Goal: Information Seeking & Learning: Learn about a topic

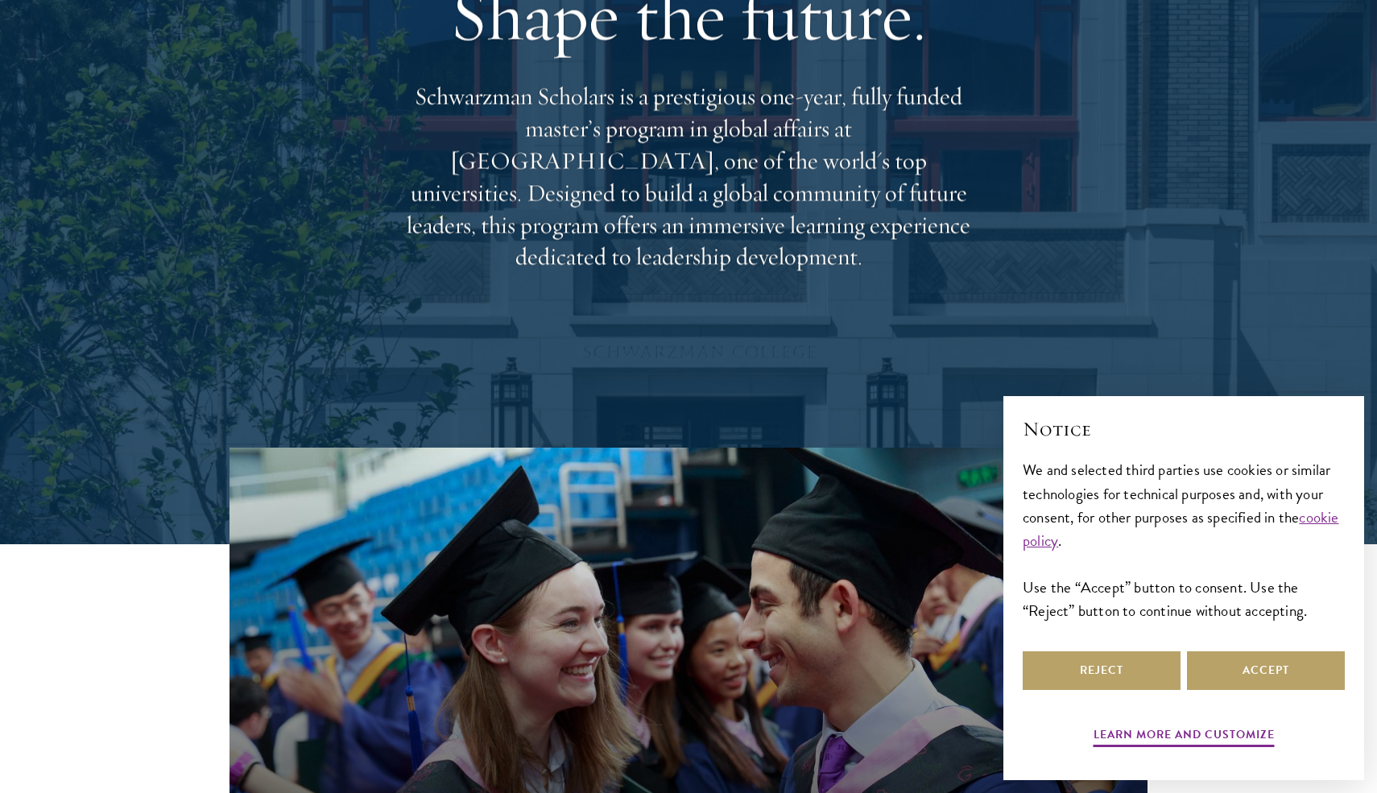
scroll to position [255, 0]
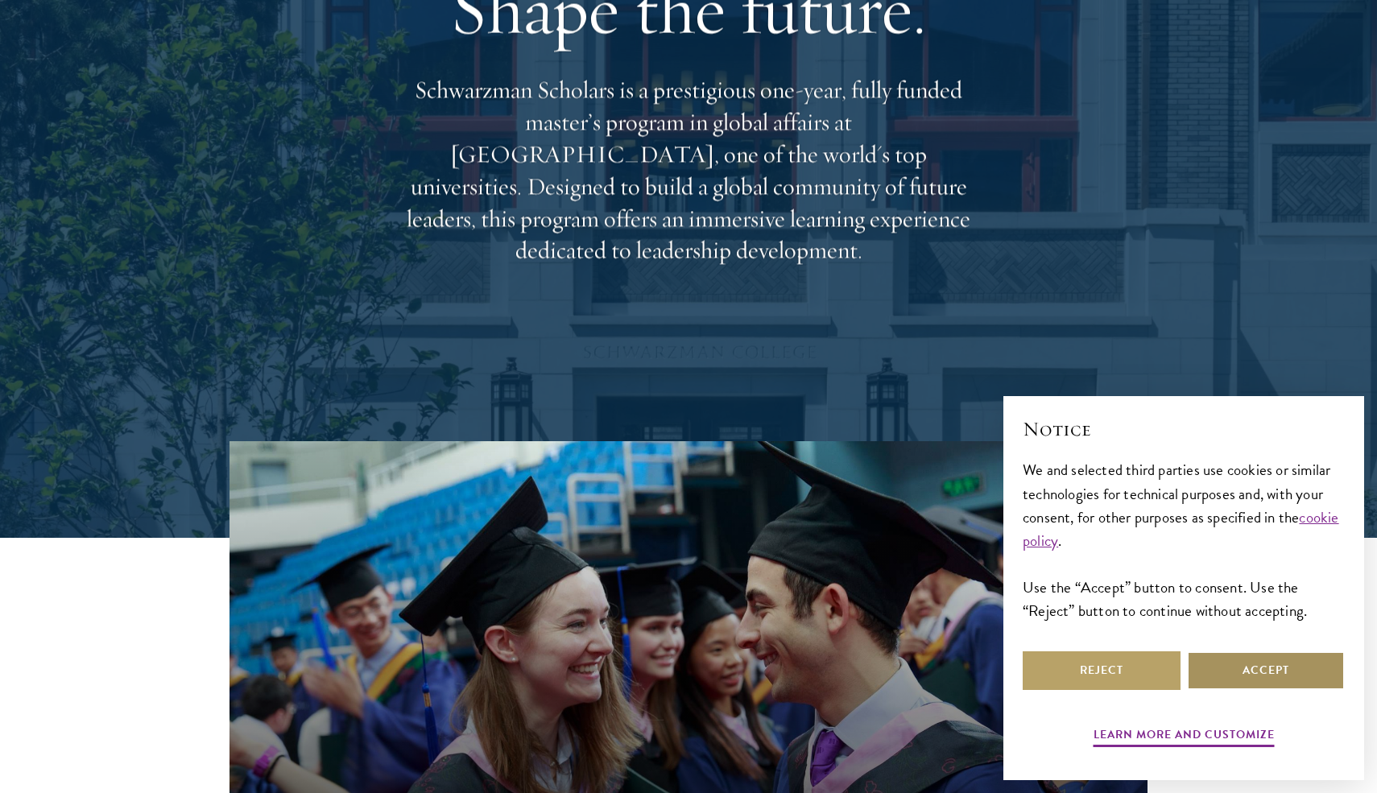
click at [1231, 669] on button "Accept" at bounding box center [1266, 670] width 158 height 39
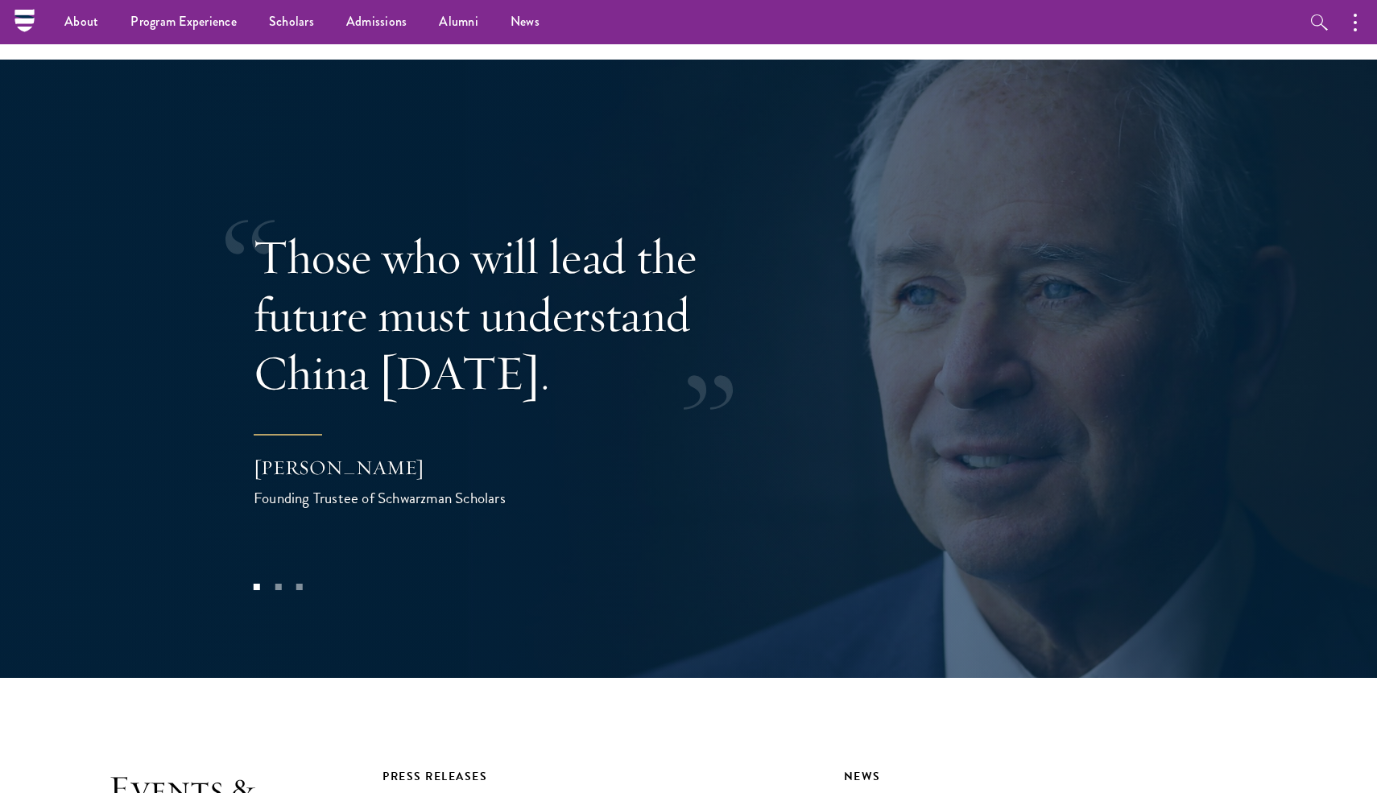
scroll to position [3267, 0]
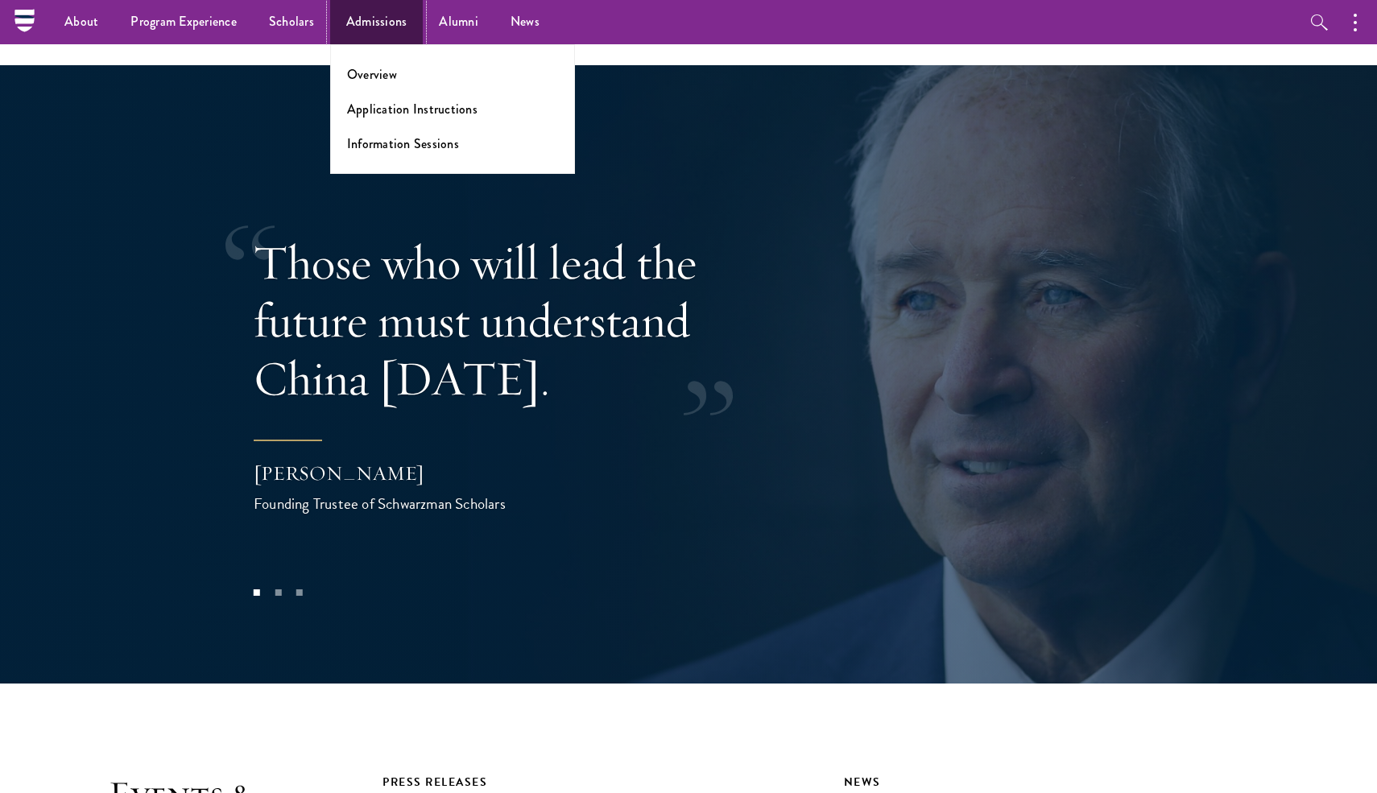
click at [387, 29] on link "Admissions" at bounding box center [376, 22] width 93 height 44
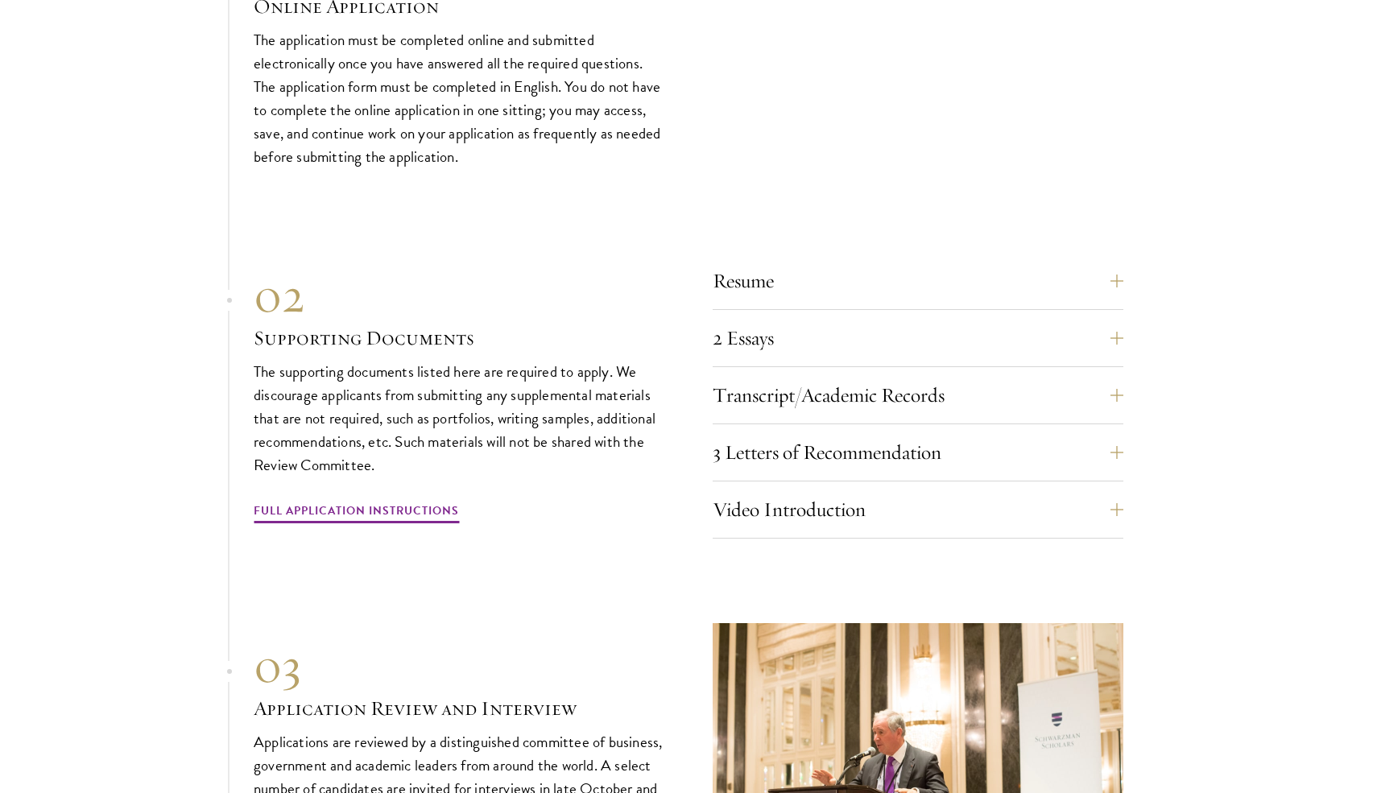
scroll to position [4908, 0]
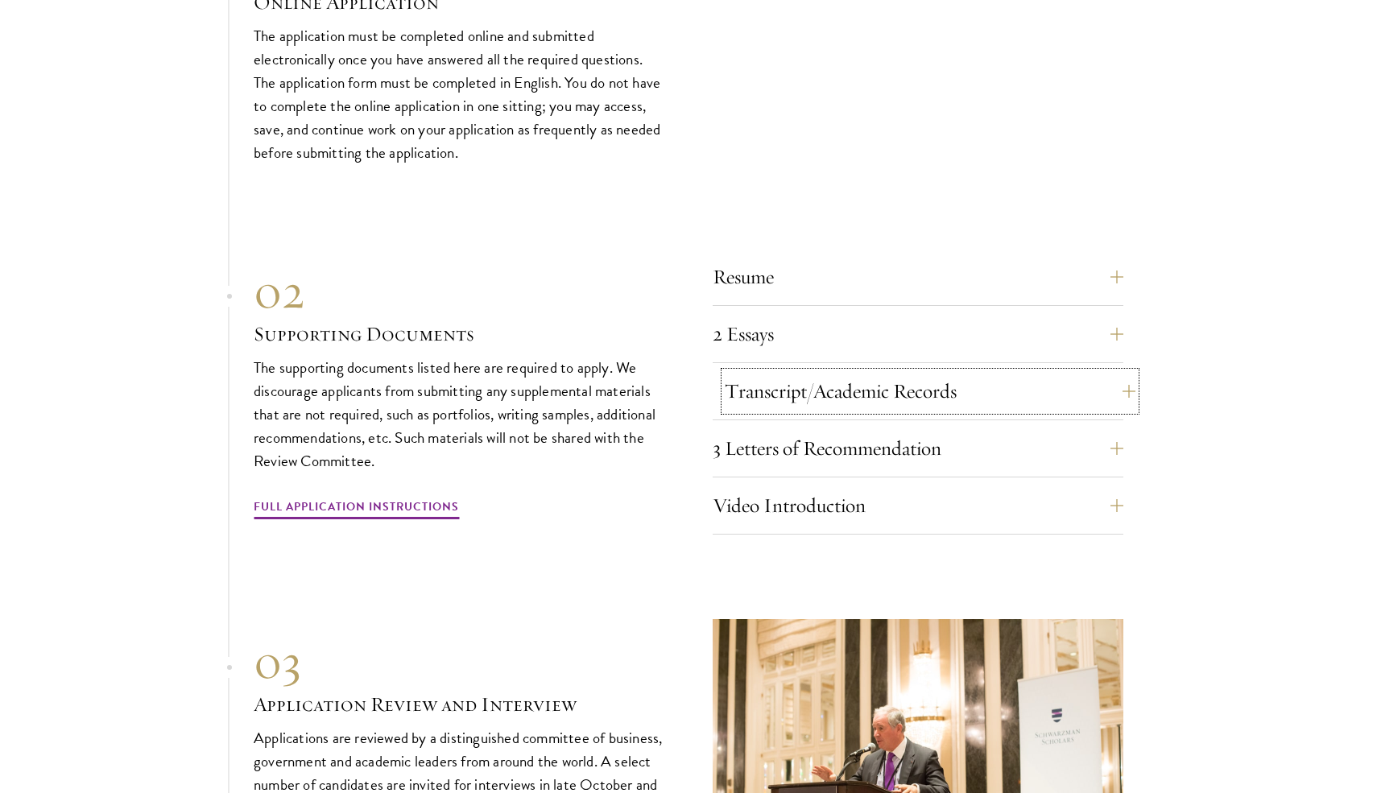
click at [772, 372] on button "Transcript/Academic Records" at bounding box center [930, 391] width 411 height 39
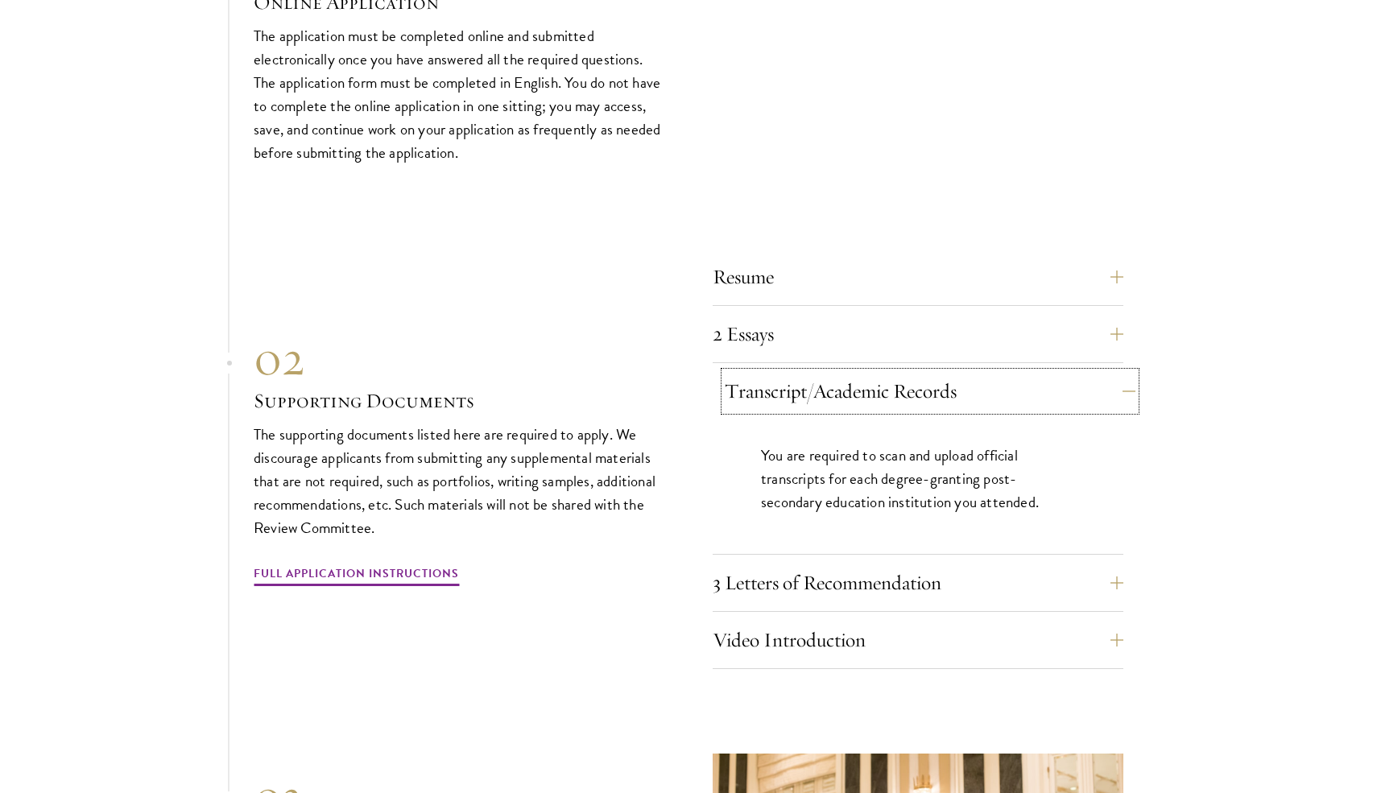
click at [772, 372] on button "Transcript/Academic Records" at bounding box center [930, 391] width 411 height 39
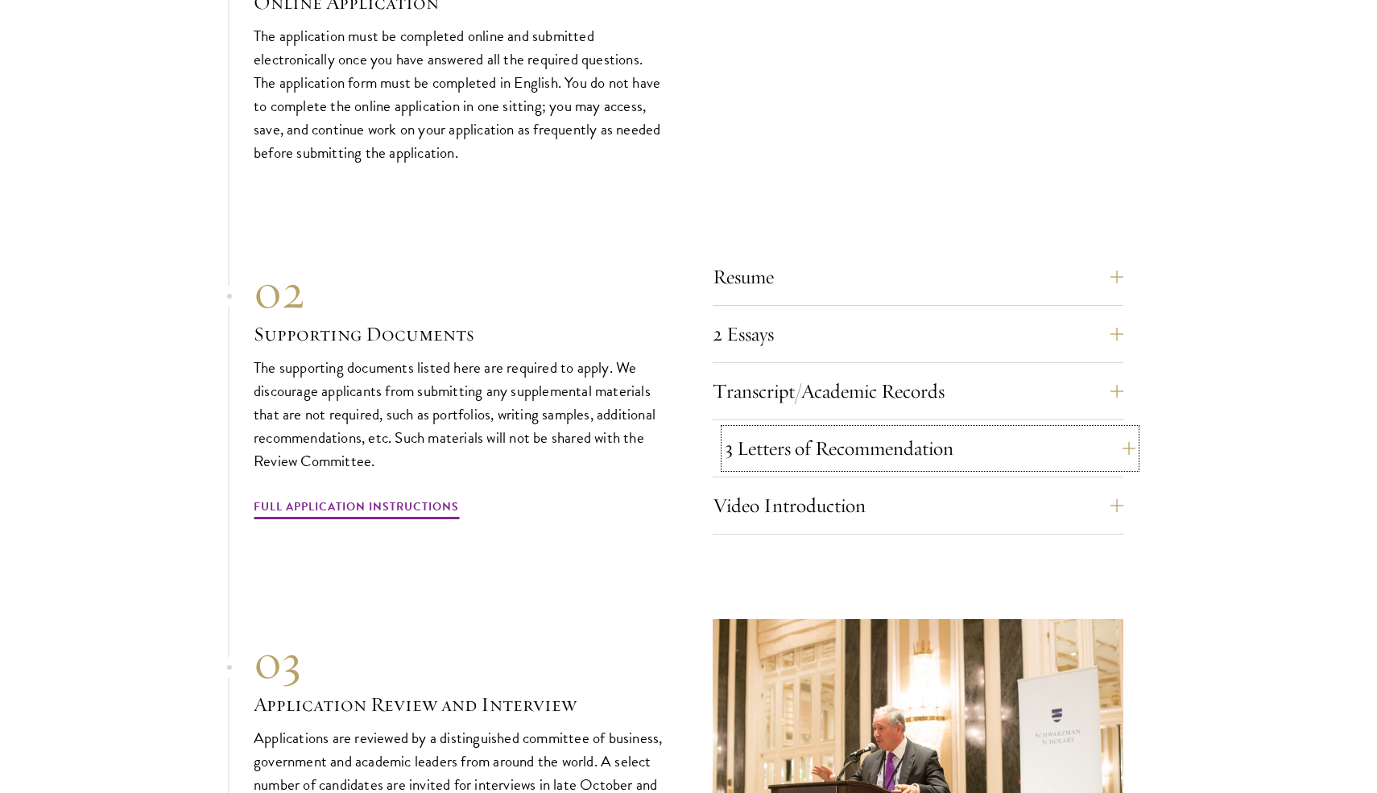
click at [809, 432] on button "3 Letters of Recommendation" at bounding box center [930, 448] width 411 height 39
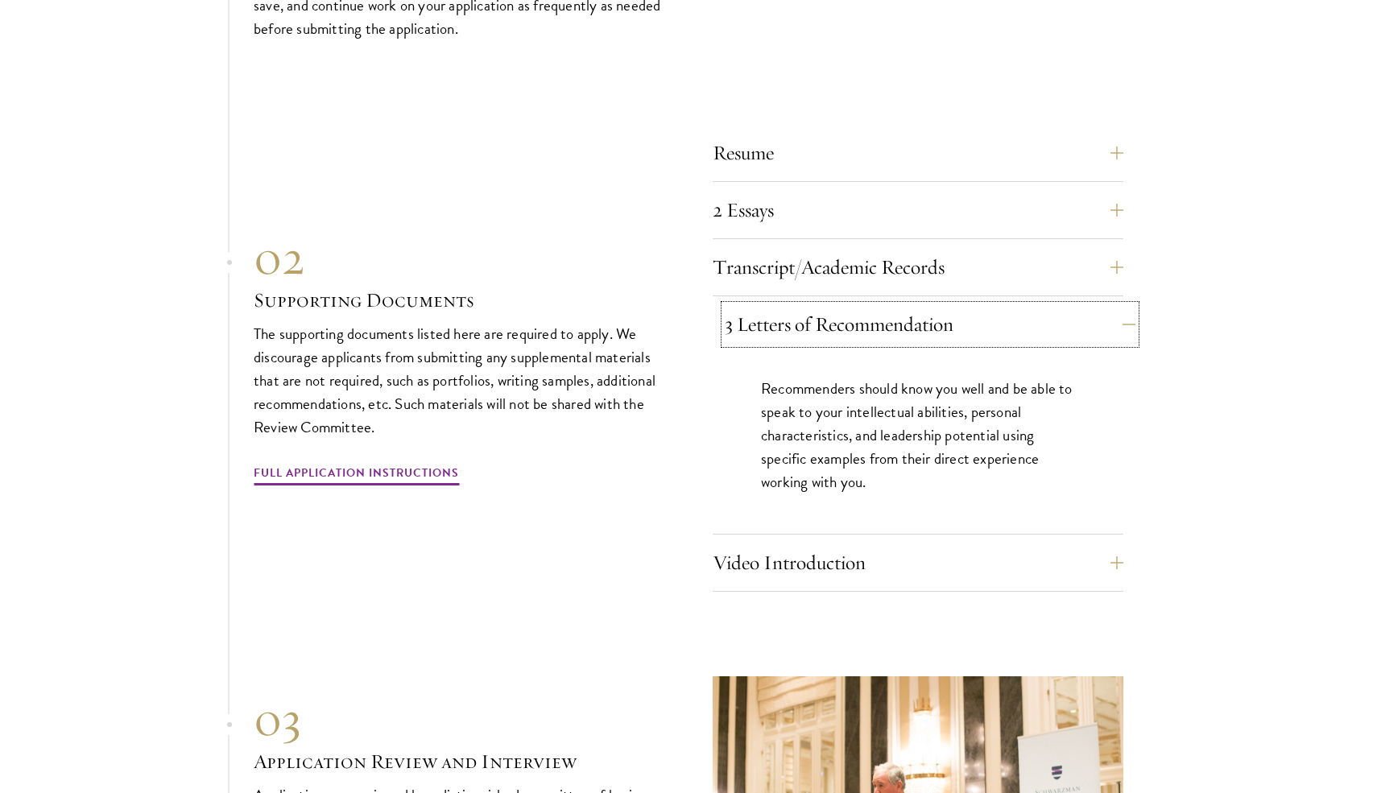
scroll to position [5035, 0]
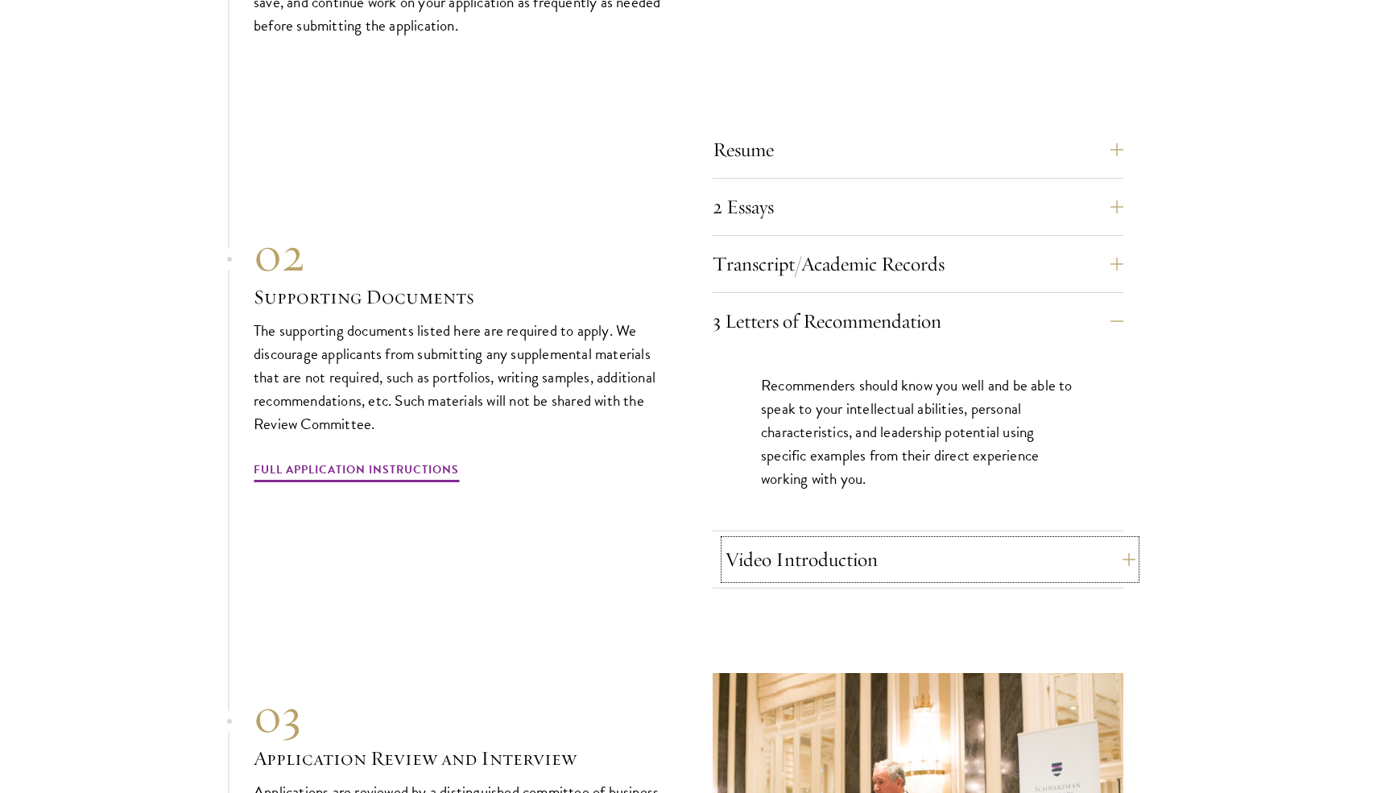
click at [820, 540] on button "Video Introduction" at bounding box center [930, 559] width 411 height 39
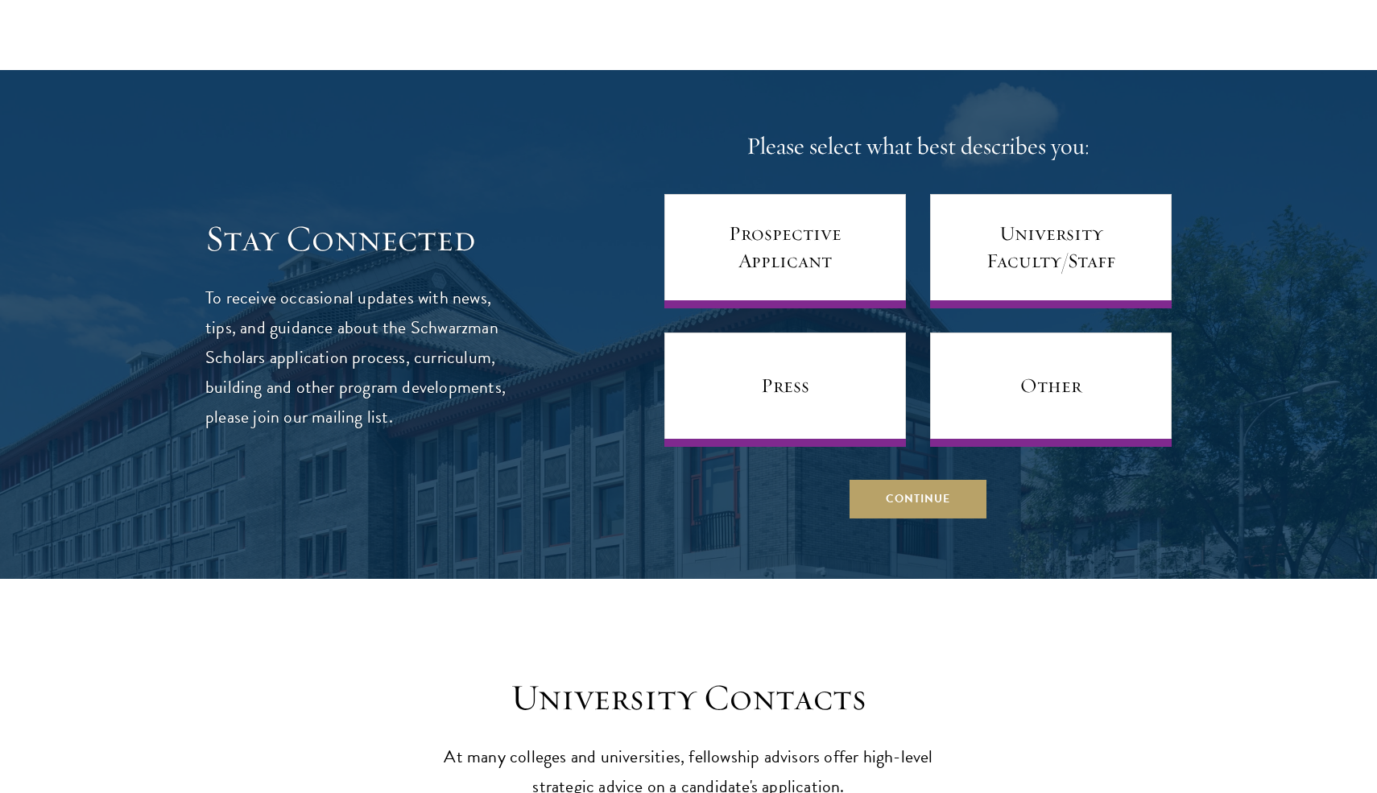
scroll to position [6488, 0]
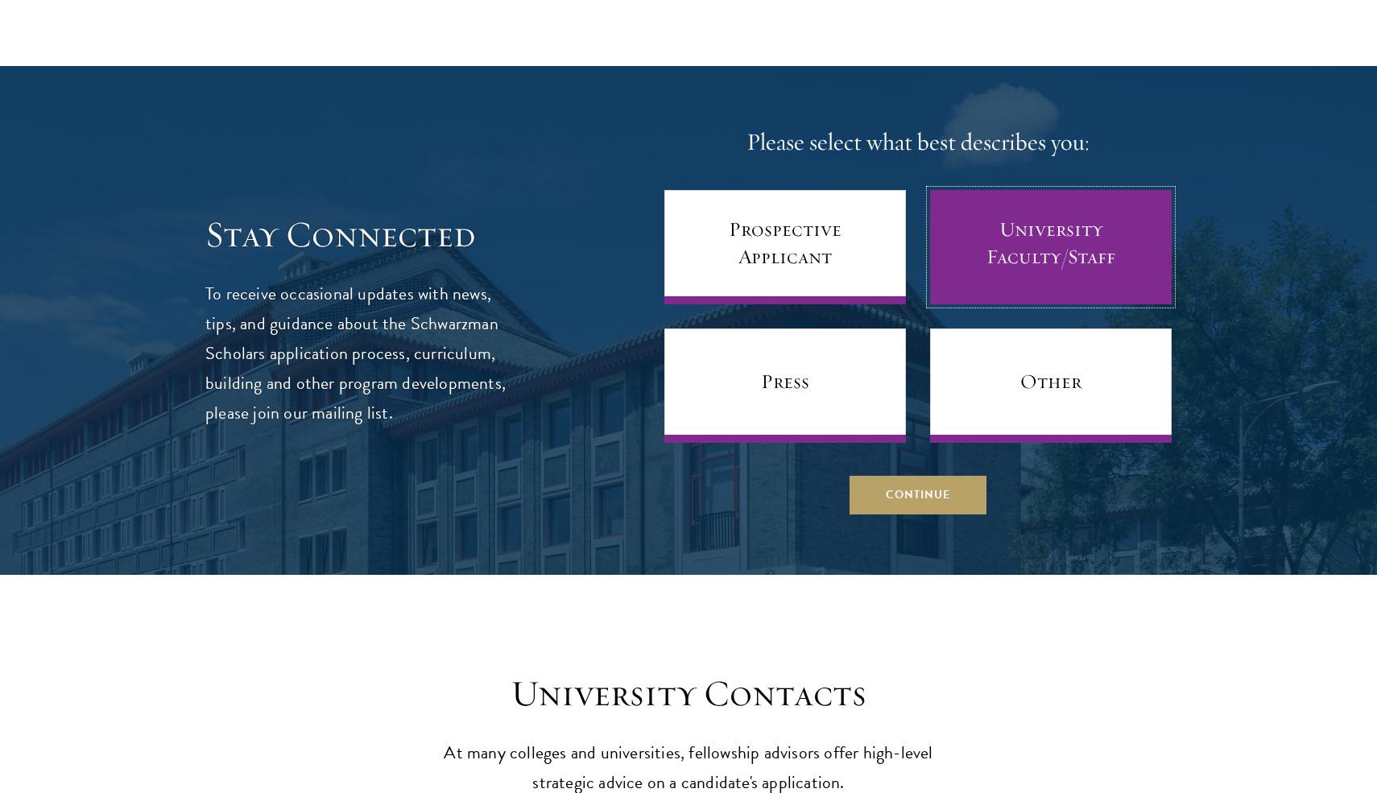
click at [1002, 234] on link "University Faculty/Staff" at bounding box center [1051, 247] width 242 height 114
click at [995, 231] on link "University Faculty/Staff" at bounding box center [1051, 247] width 242 height 114
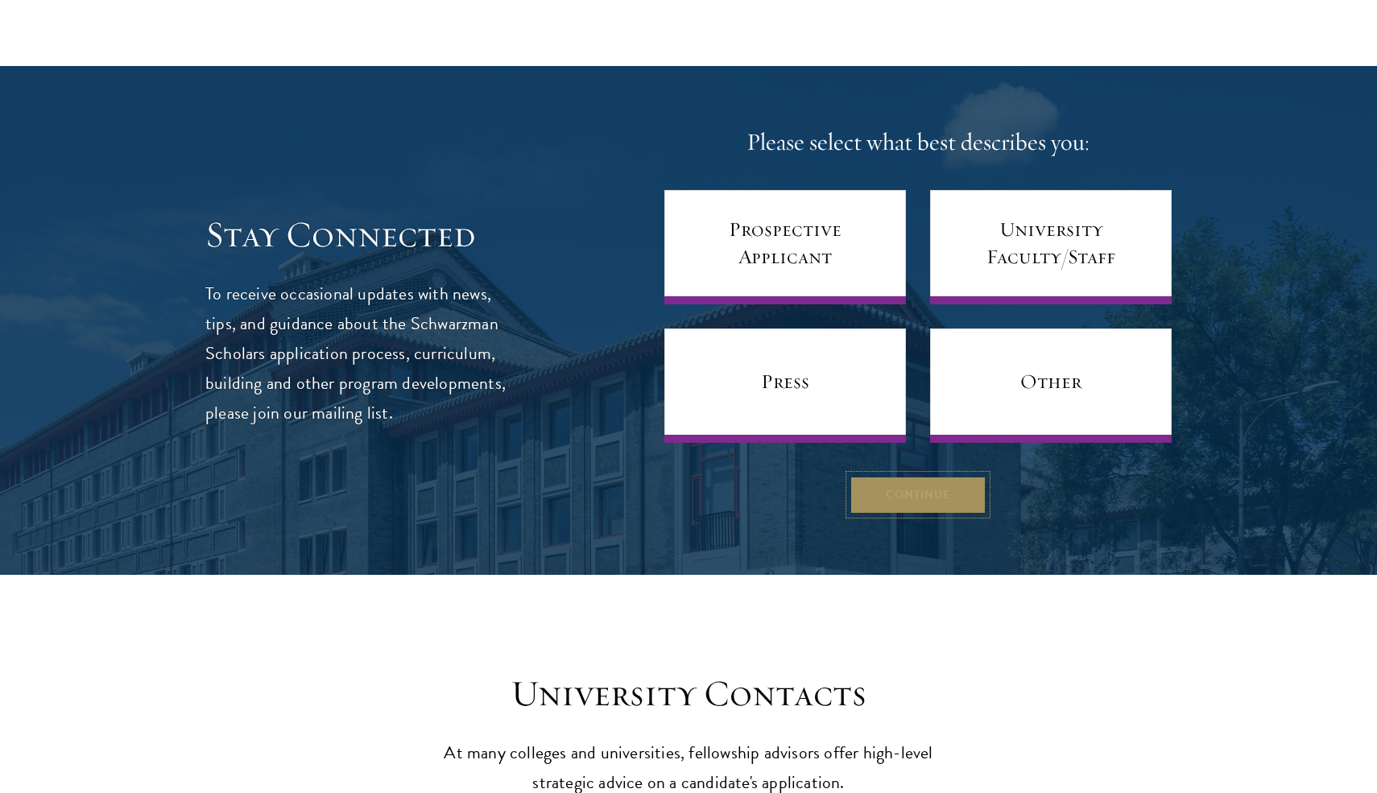
click at [940, 475] on button "Continue" at bounding box center [918, 494] width 137 height 39
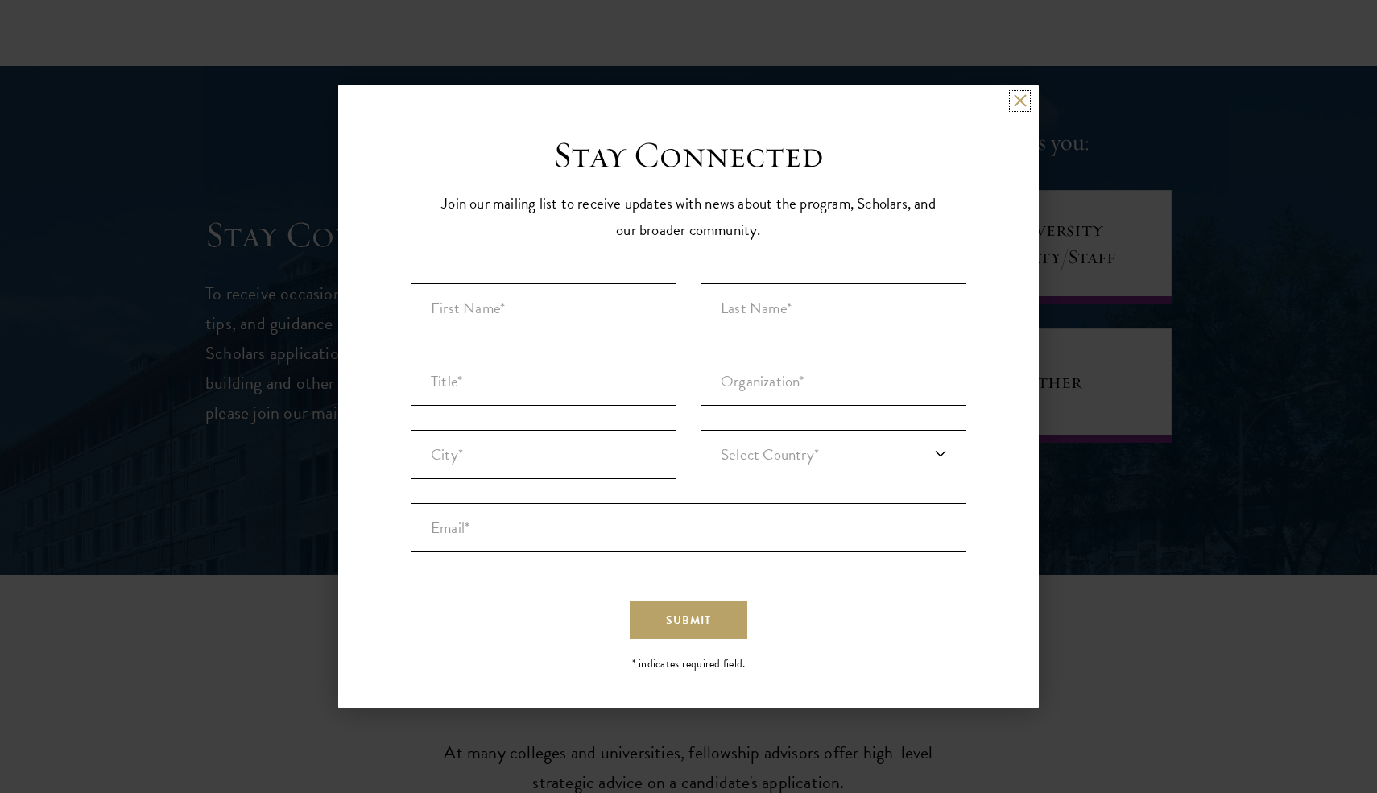
click at [1014, 96] on button at bounding box center [1020, 101] width 14 height 14
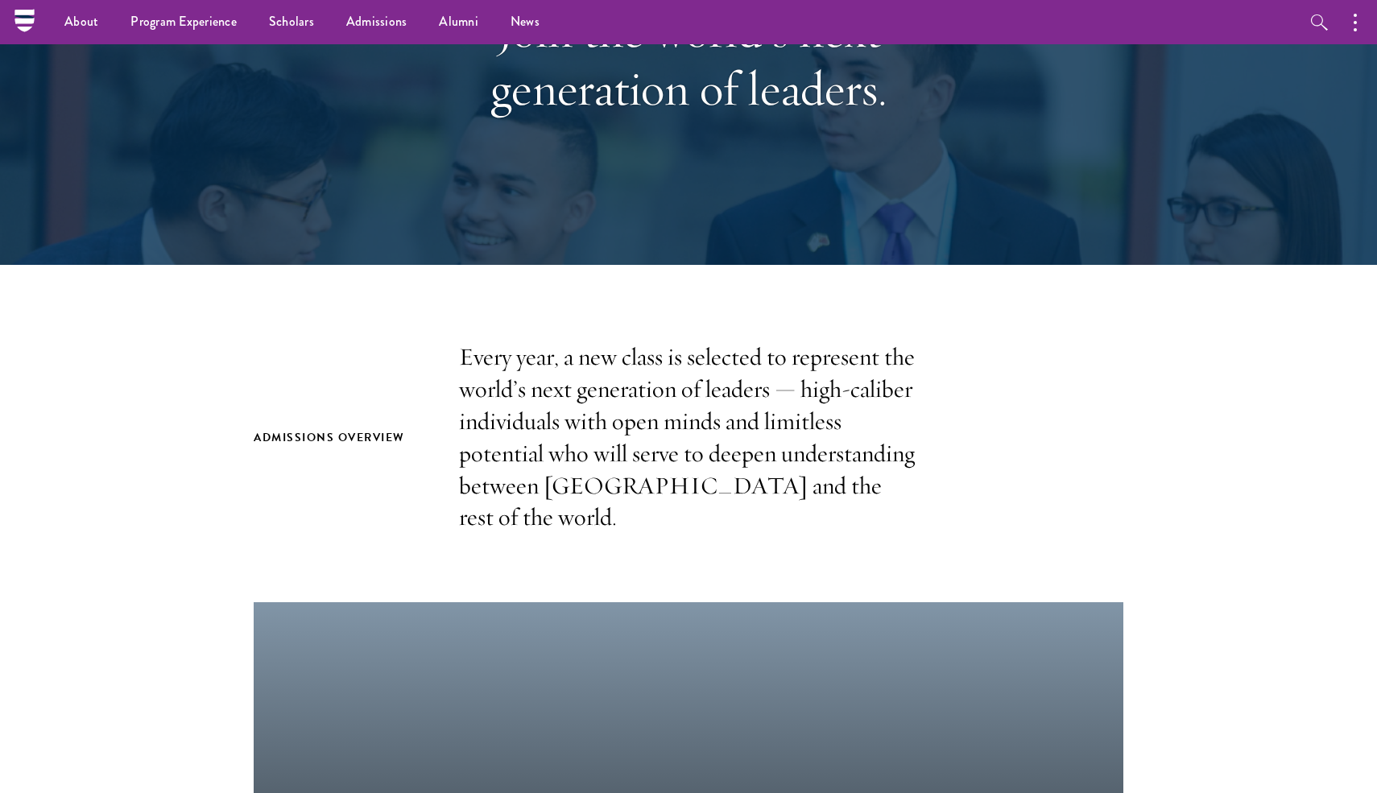
scroll to position [0, 0]
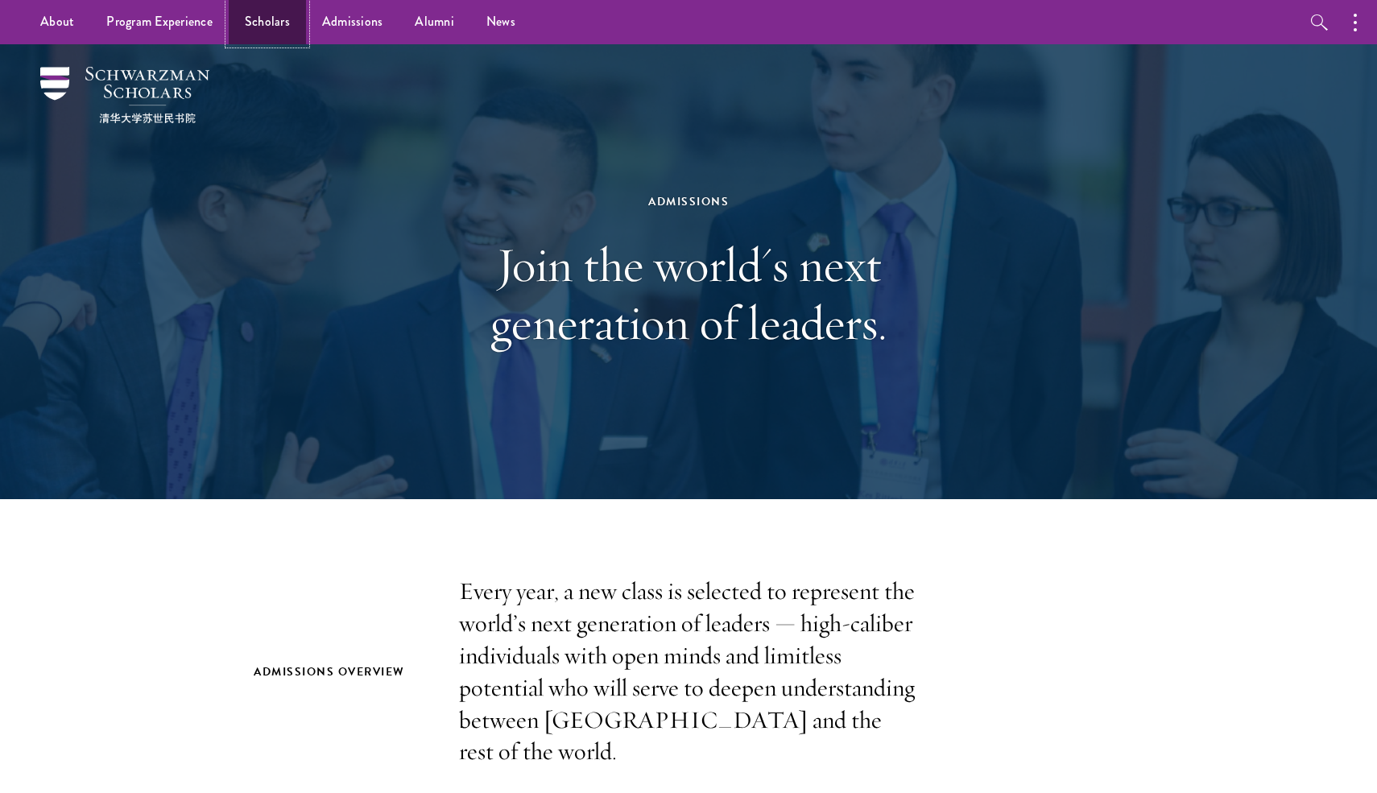
click at [270, 22] on link "Scholars" at bounding box center [267, 22] width 77 height 44
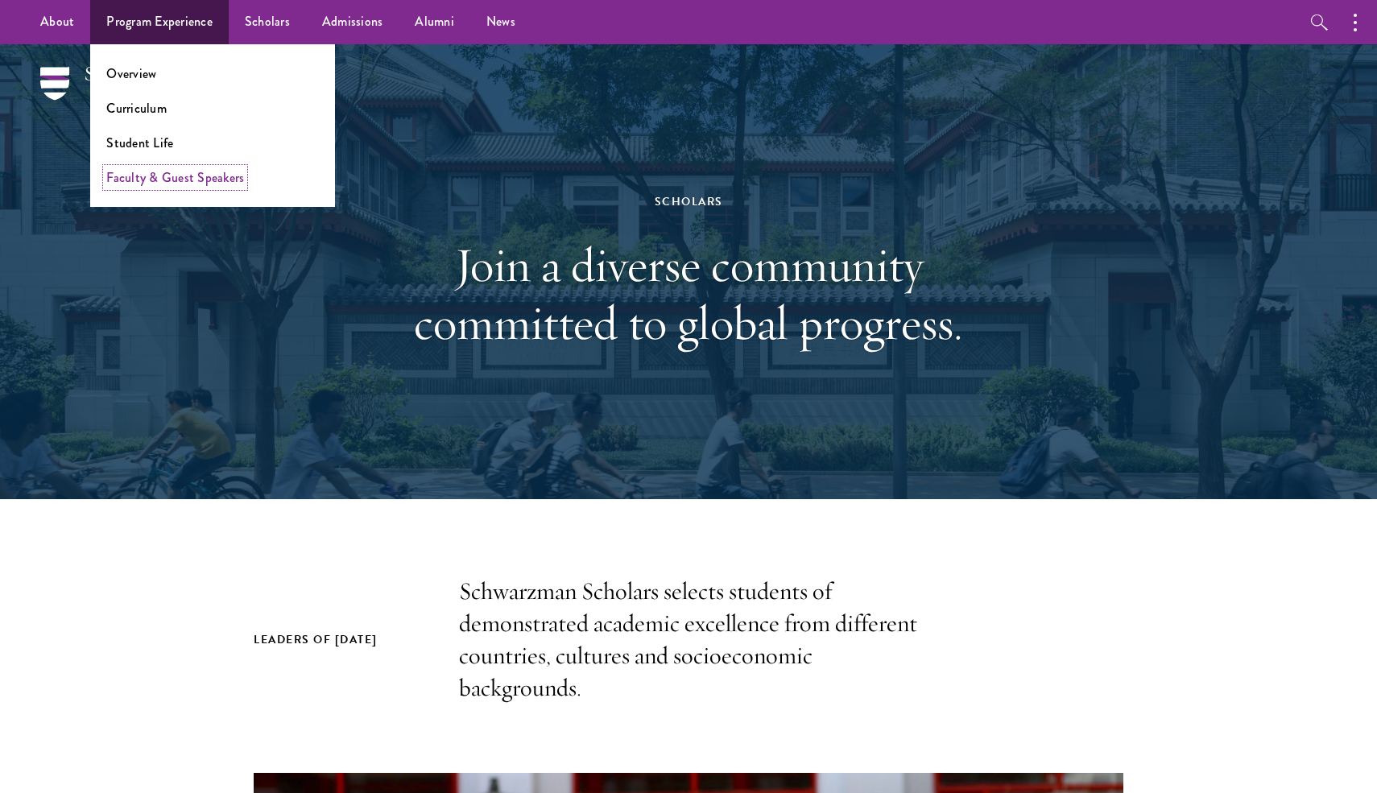
click at [209, 172] on link "Faculty & Guest Speakers" at bounding box center [175, 177] width 138 height 19
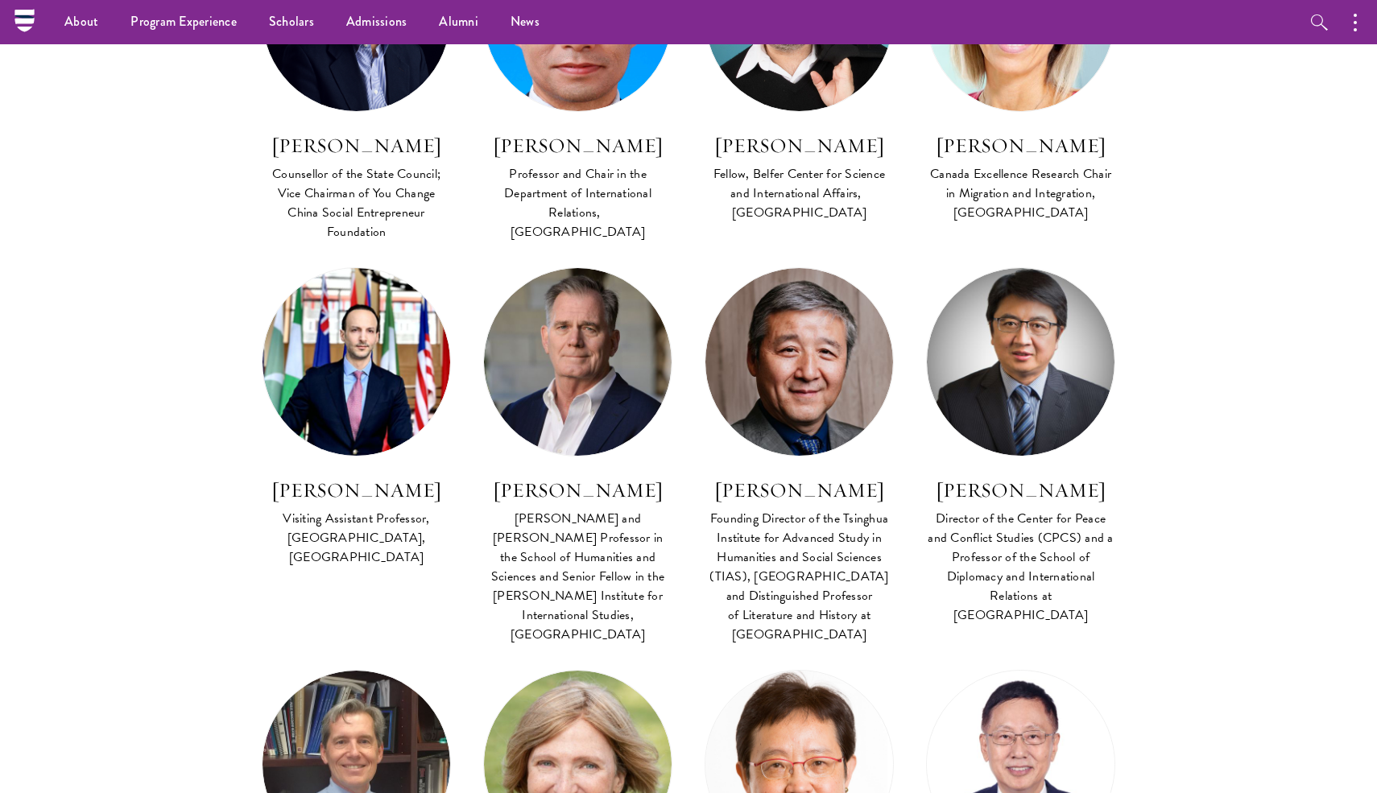
scroll to position [5175, 0]
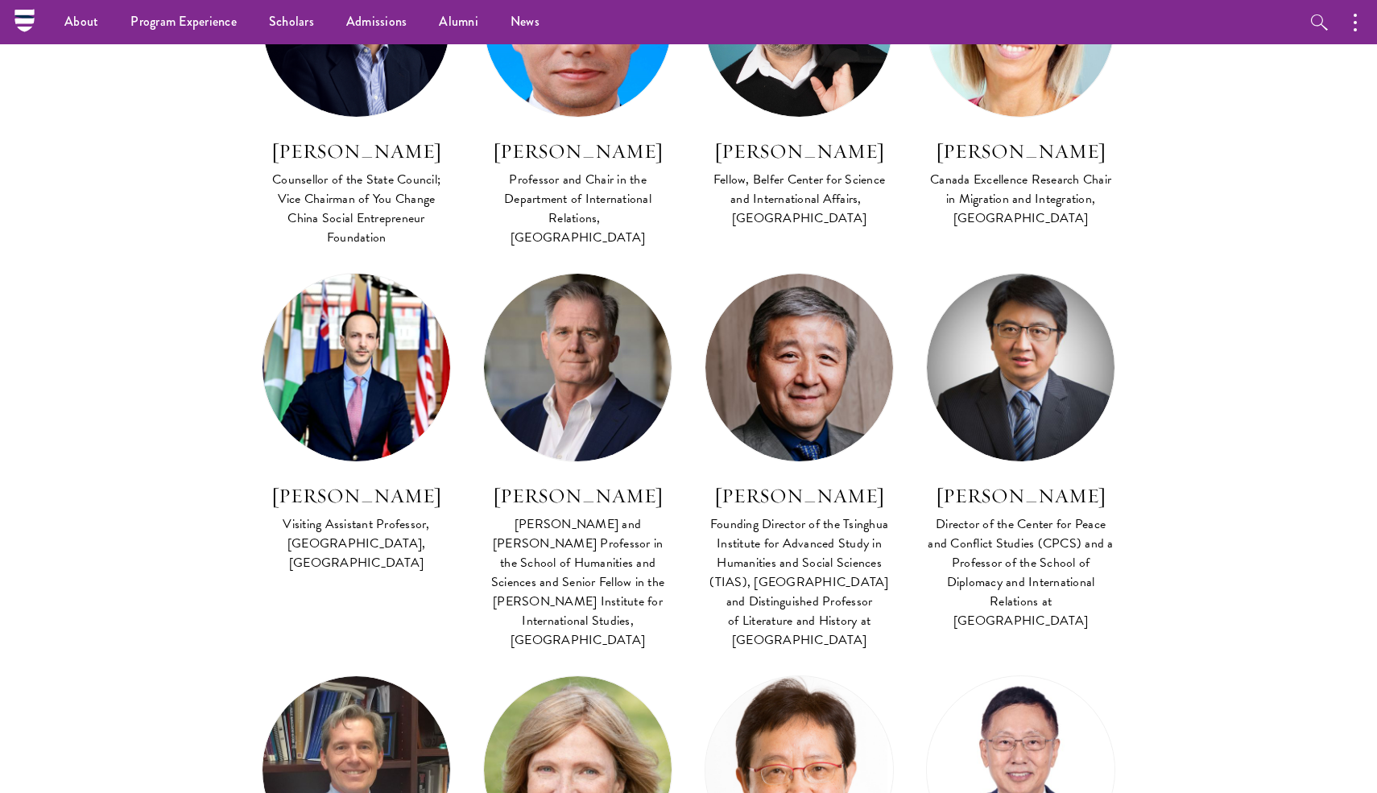
click at [27, 22] on nav "About Overview Leadership Donors Program Experience Overview Curriculum Student…" at bounding box center [586, 22] width 1124 height 44
click at [59, 22] on link "About" at bounding box center [81, 22] width 66 height 44
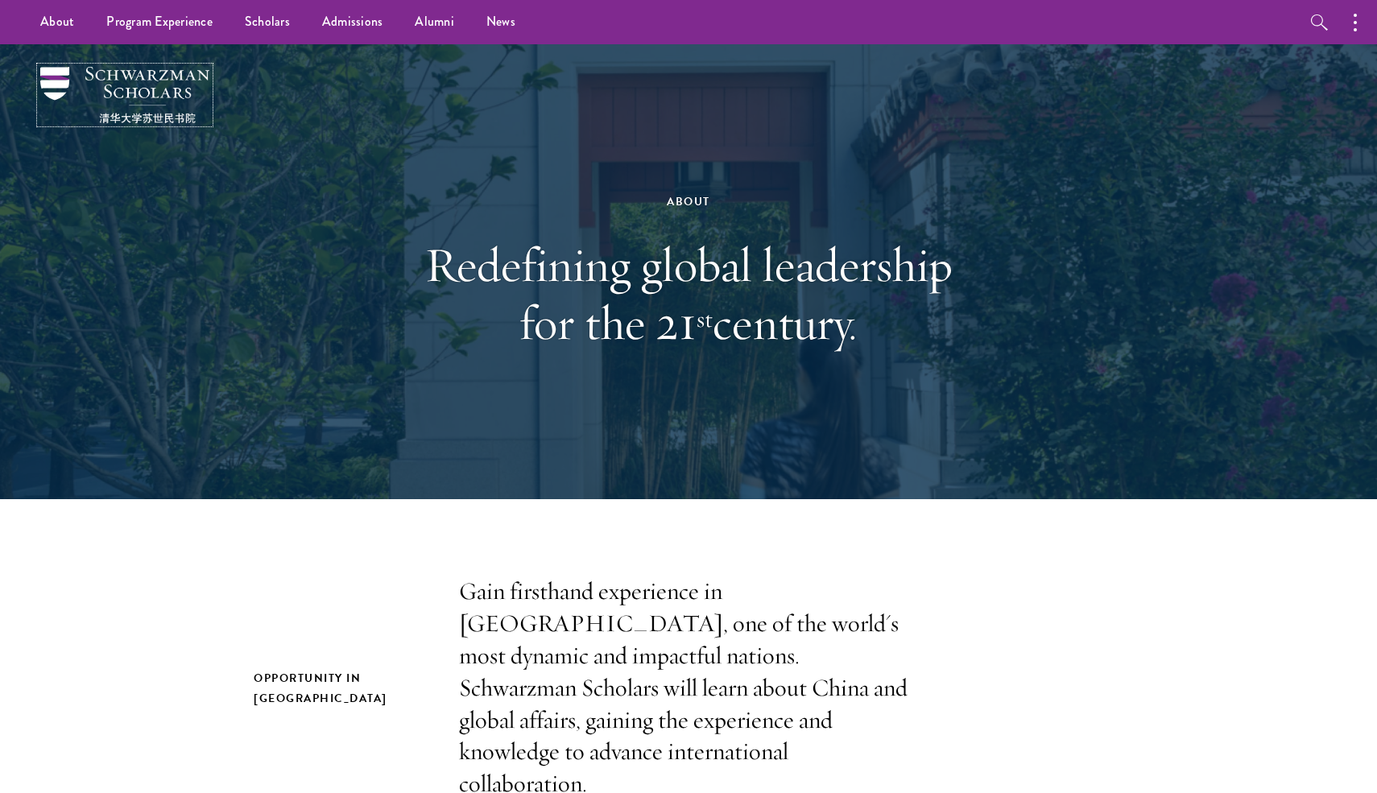
drag, startPoint x: 68, startPoint y: 98, endPoint x: 0, endPoint y: 59, distance: 78.3
